Goal: Information Seeking & Learning: Check status

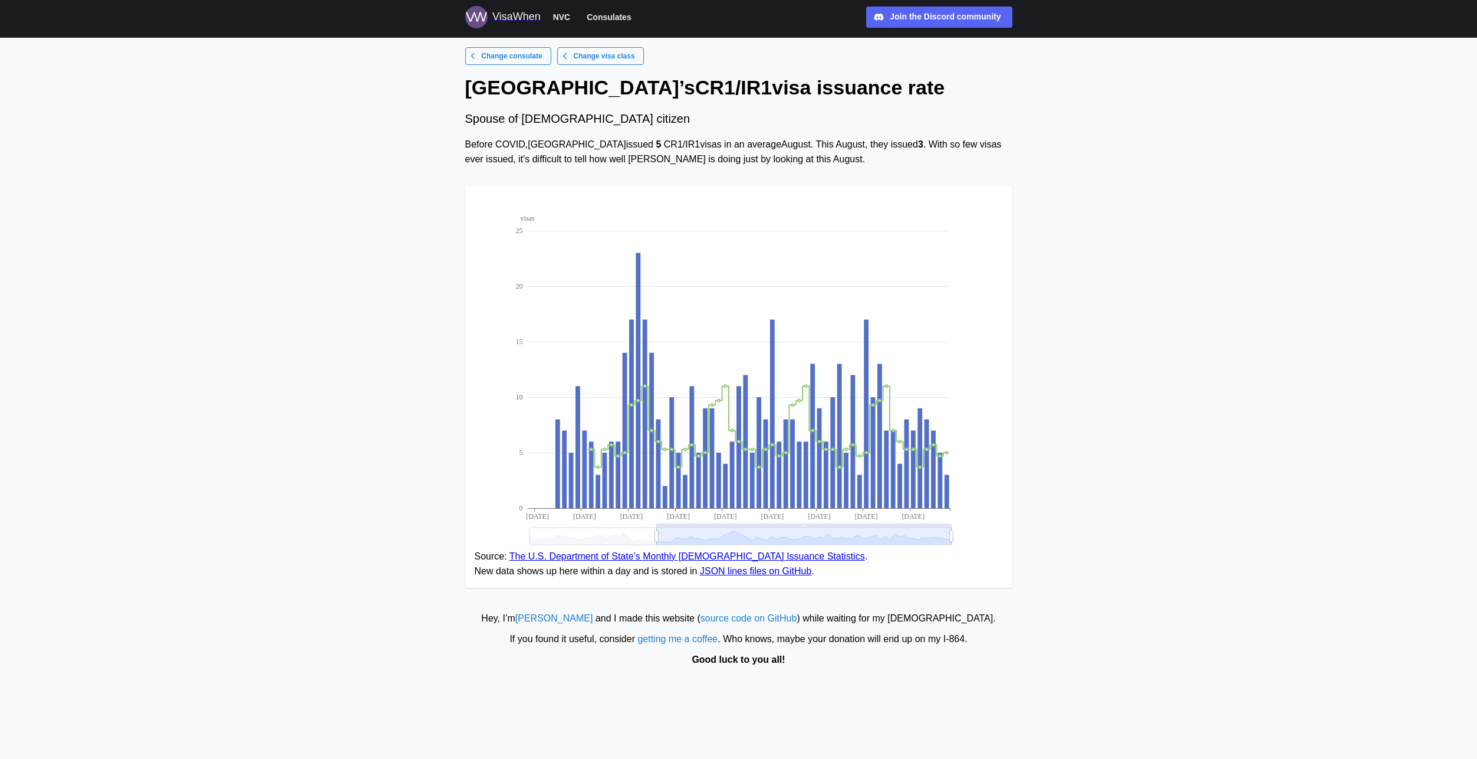
click at [602, 61] on span "Change visa class" at bounding box center [604, 56] width 61 height 17
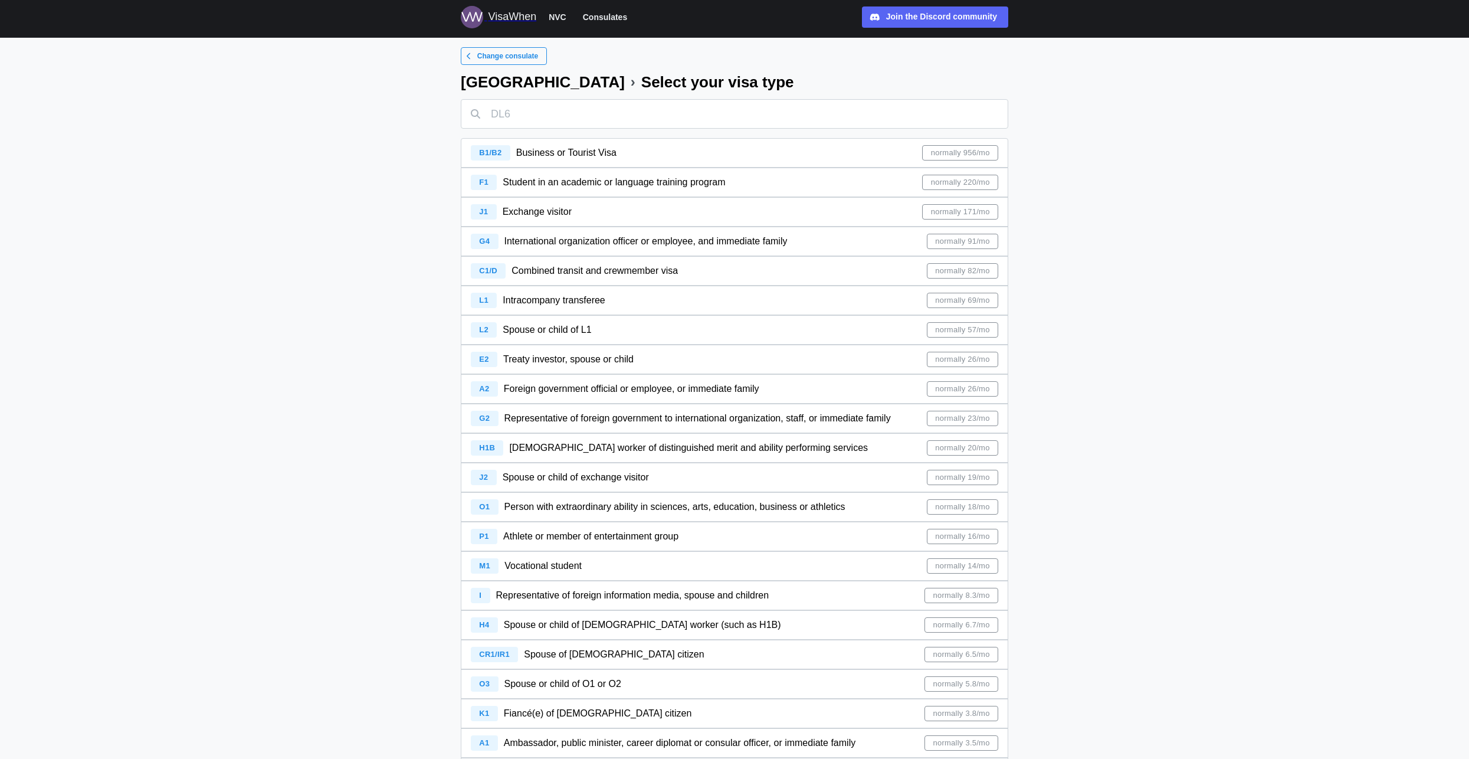
click at [553, 213] on span "Exchange visitor" at bounding box center [537, 211] width 69 height 10
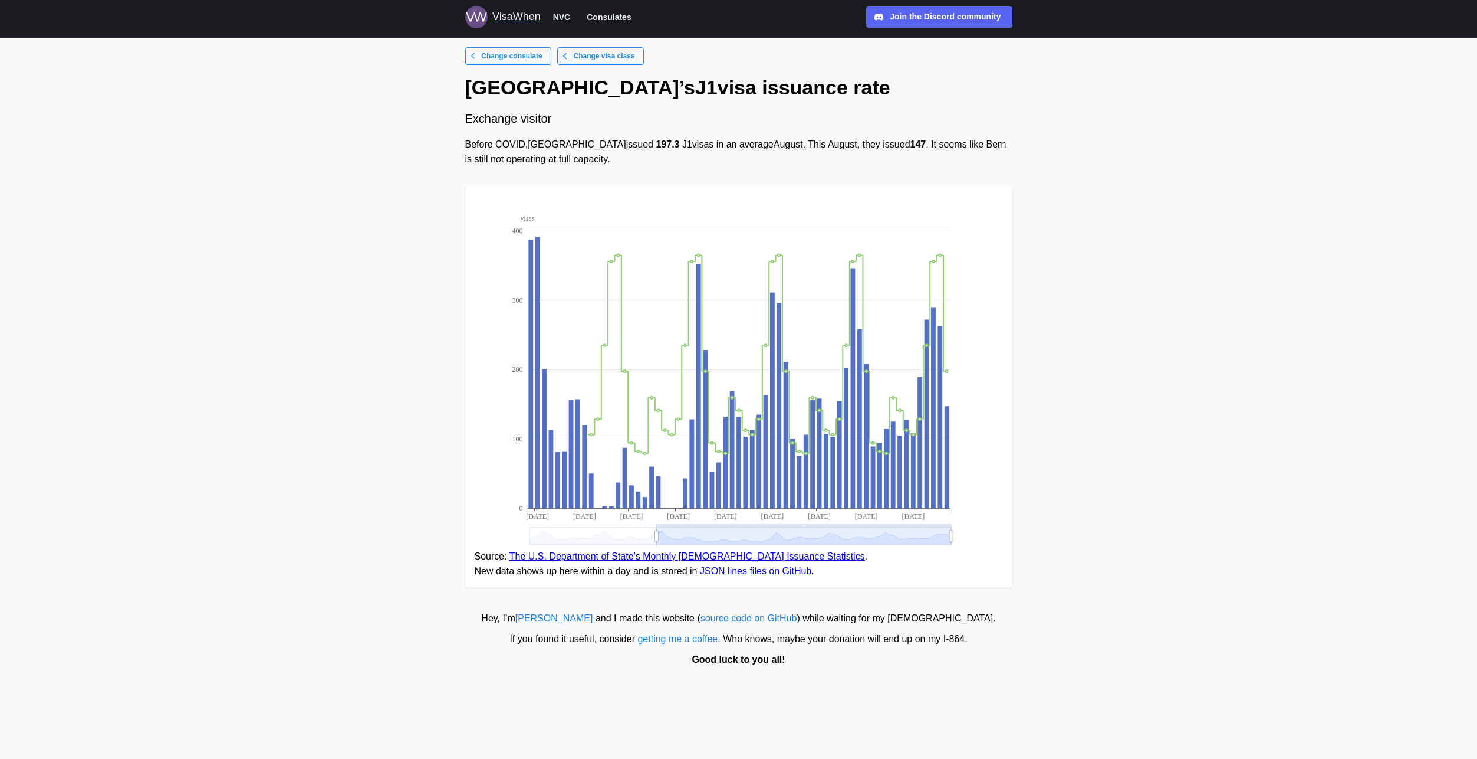
click at [508, 16] on div "VisaWhen" at bounding box center [516, 17] width 48 height 17
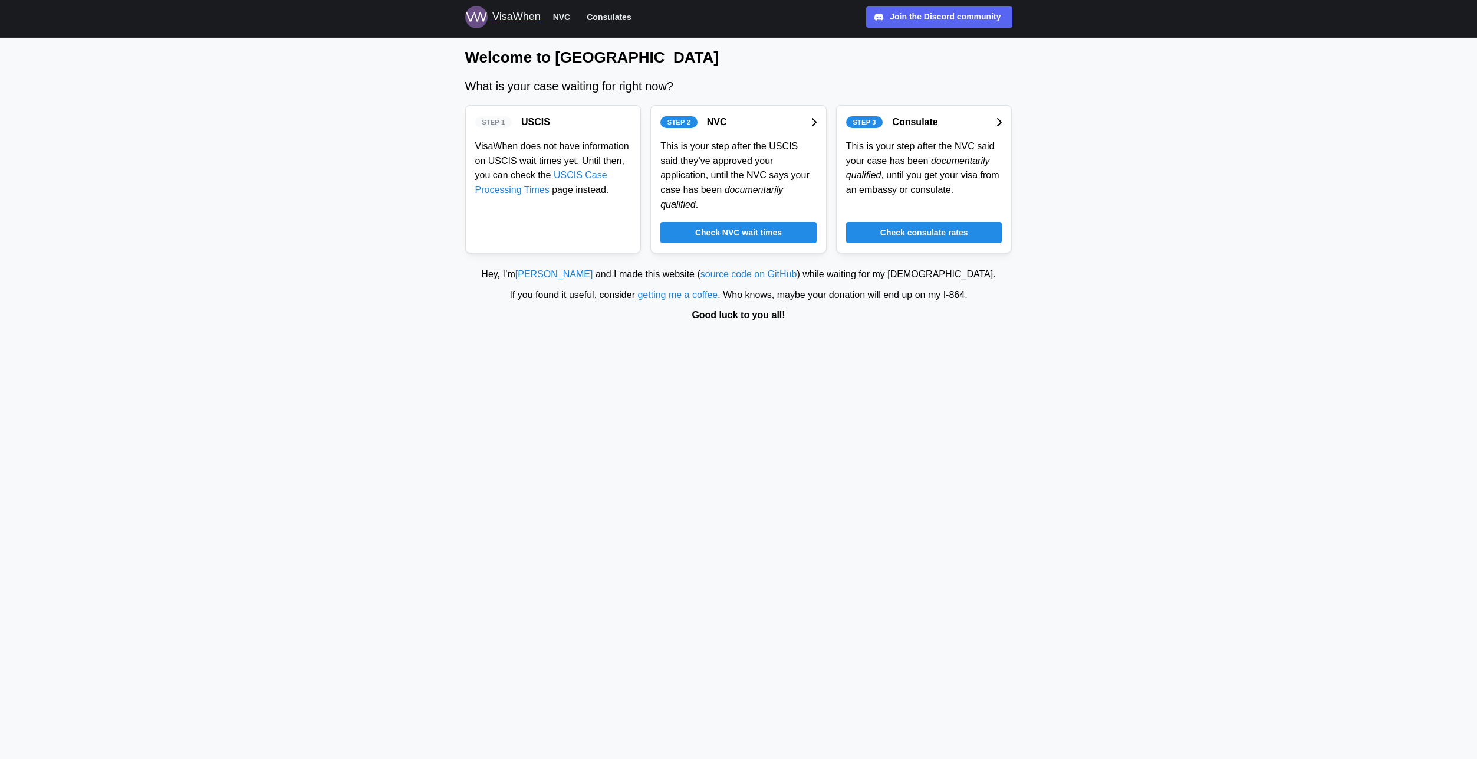
click at [767, 222] on span "Check NVC wait times" at bounding box center [738, 232] width 87 height 20
